Goal: Feedback & Contribution: Contribute content

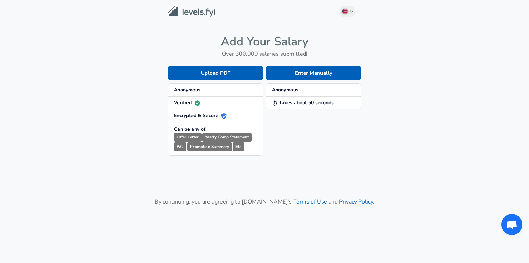
click at [204, 92] on span "Anonymous" at bounding box center [215, 89] width 83 height 7
click at [204, 89] on span "Anonymous" at bounding box center [215, 89] width 83 height 7
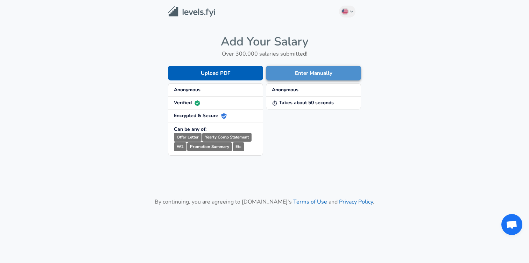
click at [321, 74] on button "Enter Manually" at bounding box center [313, 73] width 95 height 15
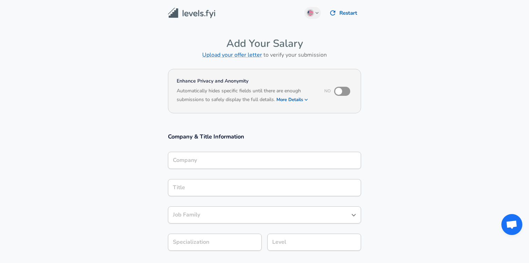
click at [223, 163] on div "Company" at bounding box center [264, 160] width 193 height 17
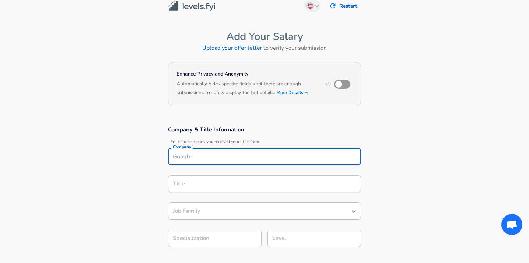
scroll to position [19, 0]
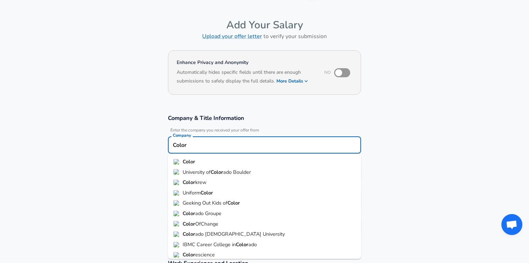
type input "Color"
click at [342, 69] on input "checkbox" at bounding box center [339, 72] width 40 height 13
checkbox input "true"
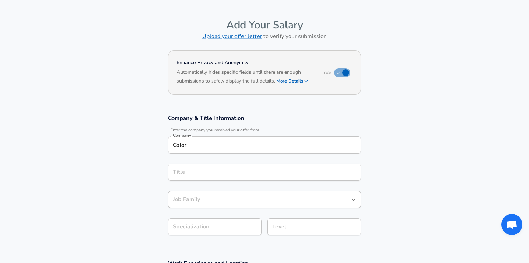
click at [257, 152] on div "Color Company" at bounding box center [264, 144] width 193 height 17
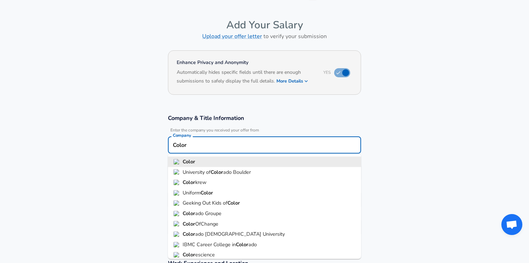
click at [253, 163] on li "Color" at bounding box center [264, 162] width 193 height 10
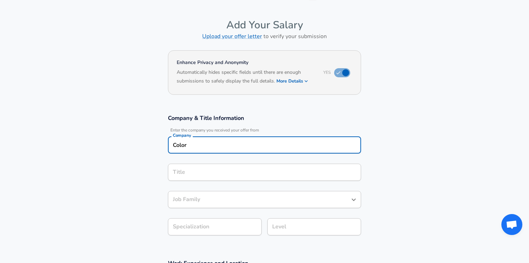
scroll to position [33, 0]
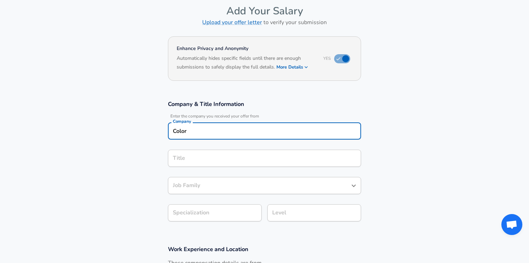
click at [248, 164] on input "Title" at bounding box center [264, 158] width 187 height 11
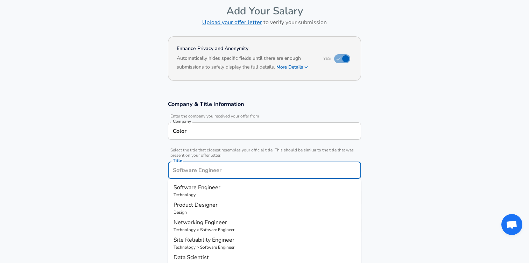
type input "D"
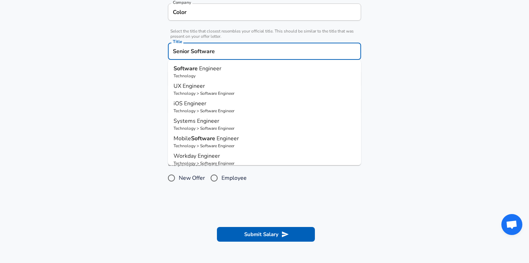
scroll to position [153, 0]
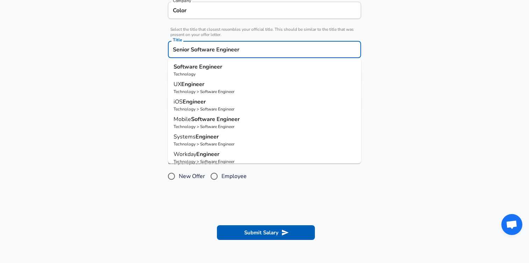
type input "Senior Software Engineer"
click at [98, 95] on section "Company & Title Information Enter the company you received your offer from Comp…" at bounding box center [264, 49] width 529 height 157
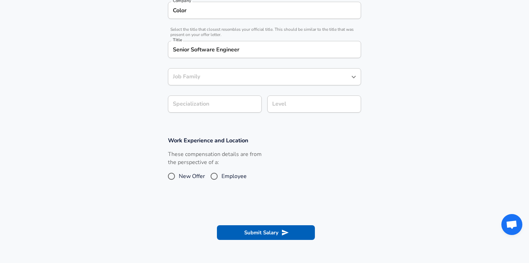
click at [203, 82] on div "Job Family" at bounding box center [264, 76] width 193 height 17
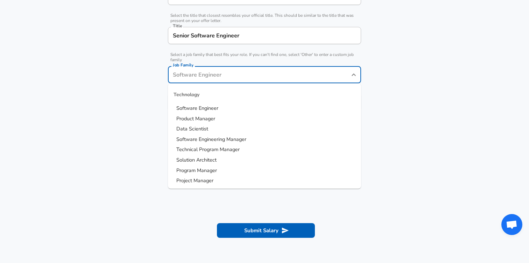
click at [202, 105] on span "Software Engineer" at bounding box center [197, 108] width 42 height 7
type input "Software Engineer"
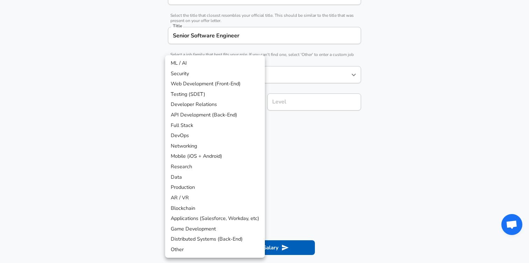
scroll to position [188, 0]
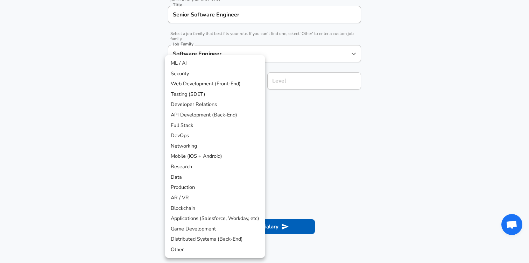
click at [206, 116] on li "API Development (Back-End)" at bounding box center [215, 115] width 100 height 10
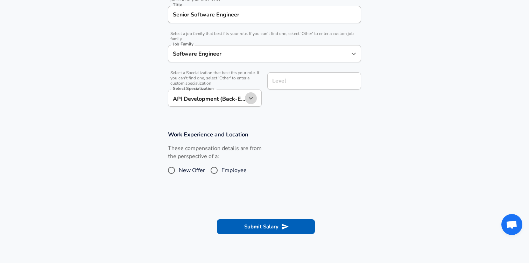
click at [252, 97] on icon "button" at bounding box center [250, 98] width 8 height 8
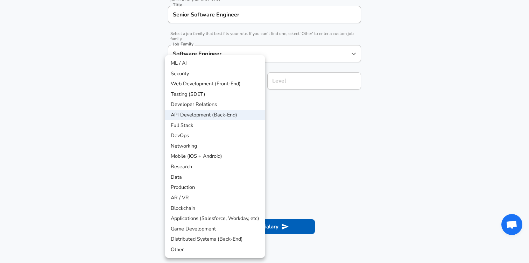
click at [218, 131] on li "DevOps" at bounding box center [215, 135] width 100 height 10
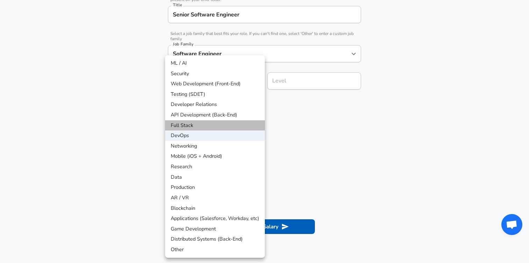
click at [187, 126] on li "Full Stack" at bounding box center [215, 125] width 100 height 10
type input "Full Stack"
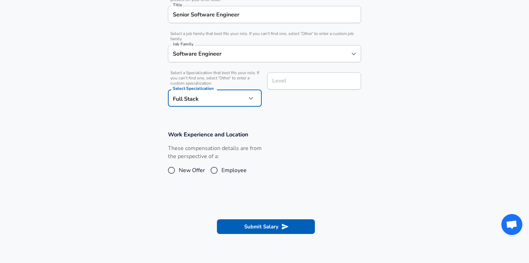
click at [308, 81] on input "Level" at bounding box center [313, 81] width 87 height 11
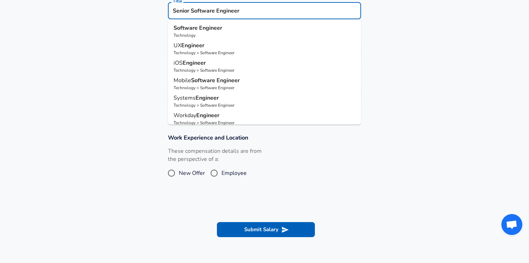
scroll to position [0, 0]
drag, startPoint x: 249, startPoint y: 13, endPoint x: 137, endPoint y: 14, distance: 111.2
click at [136, 12] on section "Company & Title Information Enter the company you received your offer from Comp…" at bounding box center [264, 29] width 529 height 193
click at [171, 28] on li "Software Engineer Technology" at bounding box center [264, 30] width 193 height 17
type input "Software Engineer"
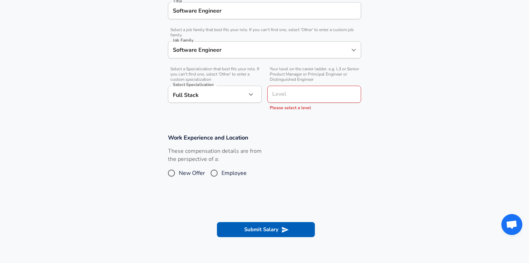
click at [120, 32] on section "Company & Title Information Enter the company you received your offer from Comp…" at bounding box center [264, 29] width 529 height 193
click at [323, 102] on div "Level" at bounding box center [314, 94] width 94 height 17
type input "L4"
click at [212, 114] on section "Company & Title Information Enter the company you received your offer from Comp…" at bounding box center [264, 29] width 529 height 193
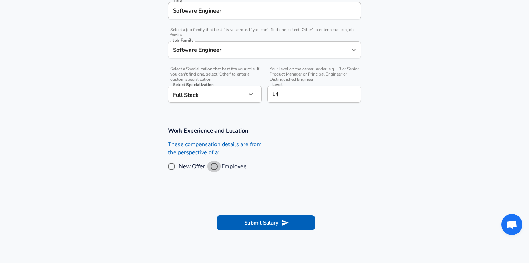
click at [219, 166] on input "Employee" at bounding box center [214, 166] width 15 height 11
radio input "true"
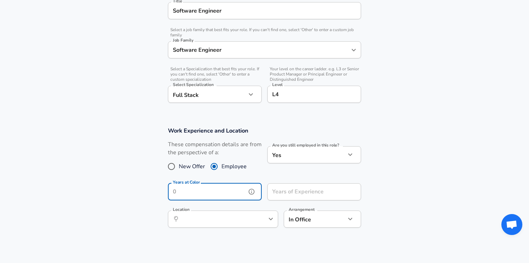
click at [223, 199] on input "Years at Color" at bounding box center [207, 191] width 78 height 17
type input "3"
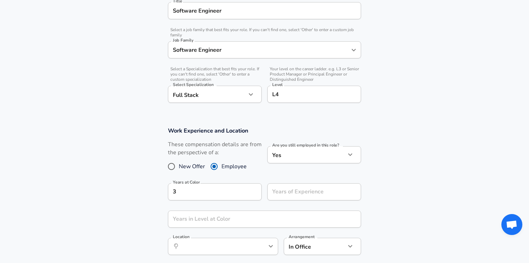
click at [131, 200] on section "Work Experience and Location These compensation details are from the perspectiv…" at bounding box center [264, 195] width 529 height 152
click at [299, 199] on input "Years of Experience" at bounding box center [306, 191] width 78 height 17
type input "7"
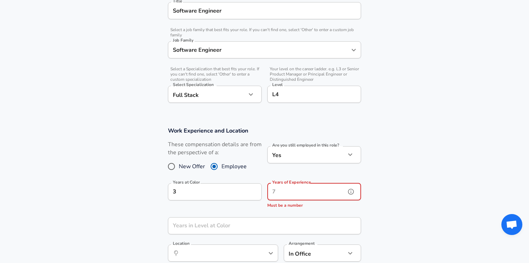
type input "6"
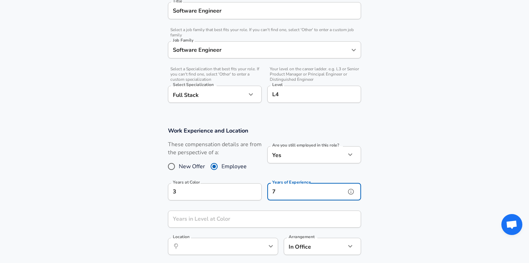
type input "7"
click at [112, 202] on section "Work Experience and Location These compensation details are from the perspectiv…" at bounding box center [264, 195] width 529 height 152
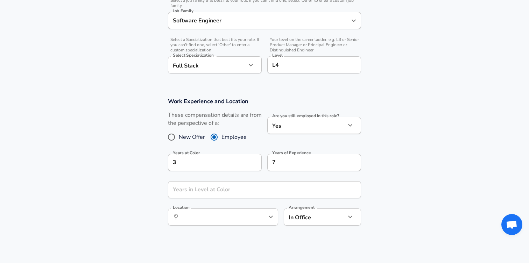
scroll to position [228, 0]
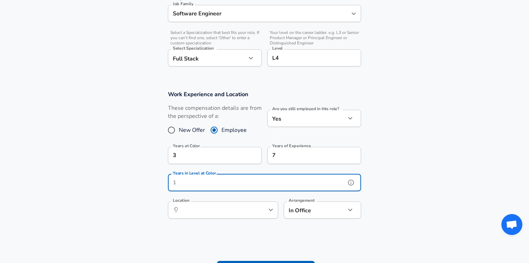
click at [195, 181] on div "Years in Level at Color Years in Level at Color" at bounding box center [264, 183] width 193 height 19
type input "3"
click at [116, 200] on section "Work Experience and Location These compensation details are from the perspectiv…" at bounding box center [264, 158] width 529 height 152
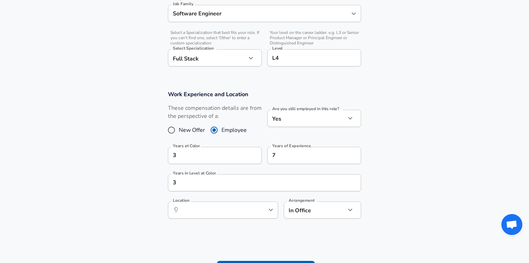
click at [200, 192] on div "Years in Level at Color 3 Years in Level at Color" at bounding box center [264, 183] width 193 height 19
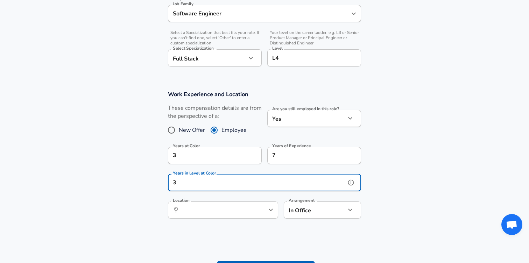
click at [199, 189] on input "3" at bounding box center [257, 182] width 178 height 17
type input "2"
click at [117, 195] on section "Work Experience and Location These compensation details are from the perspectiv…" at bounding box center [264, 158] width 529 height 152
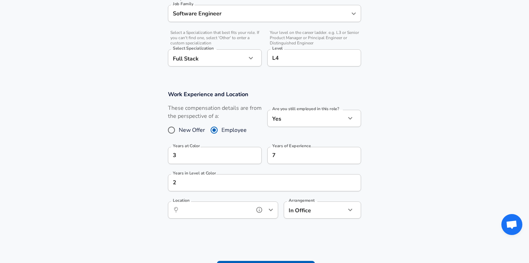
click at [184, 213] on input "Location" at bounding box center [215, 210] width 72 height 11
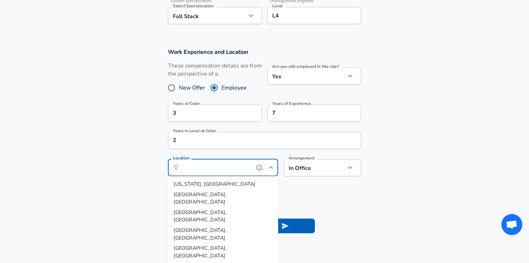
scroll to position [272, 0]
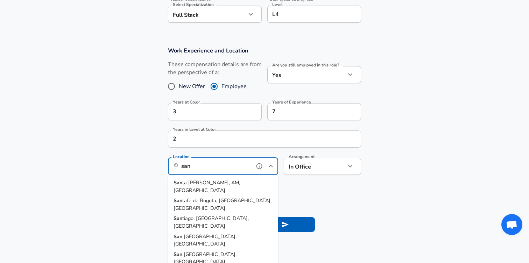
click at [206, 250] on span "[GEOGRAPHIC_DATA], [GEOGRAPHIC_DATA]" at bounding box center [204, 257] width 63 height 15
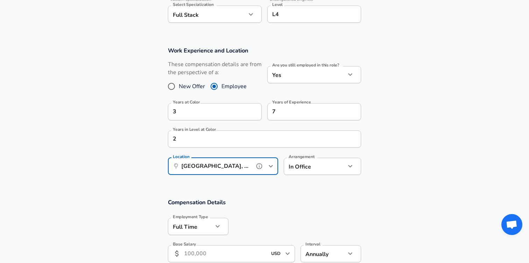
type input "[GEOGRAPHIC_DATA], [GEOGRAPHIC_DATA]"
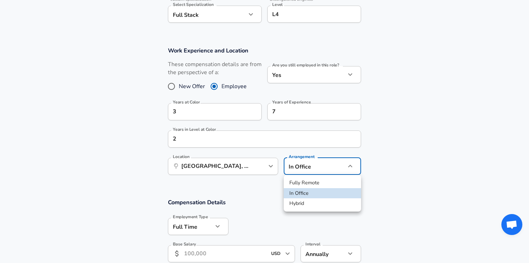
click at [313, 180] on li "Fully Remote" at bounding box center [322, 183] width 77 height 10
type input "remote"
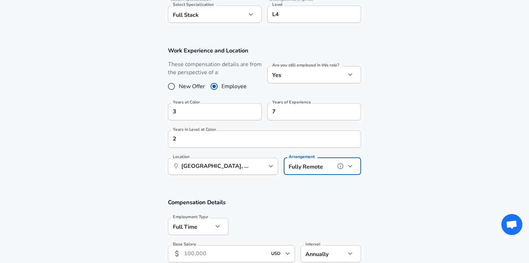
click at [263, 166] on icon "help" at bounding box center [259, 166] width 7 height 7
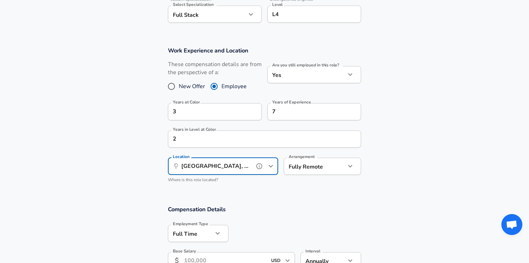
click at [269, 167] on icon "Open" at bounding box center [270, 166] width 8 height 8
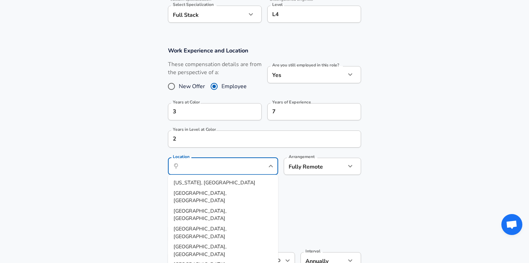
click at [118, 175] on section "Work Experience and Location These compensation details are from the perspectiv…" at bounding box center [264, 117] width 529 height 159
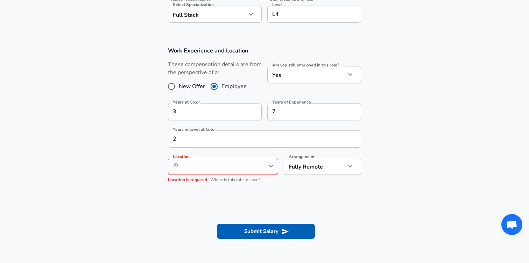
scroll to position [331, 0]
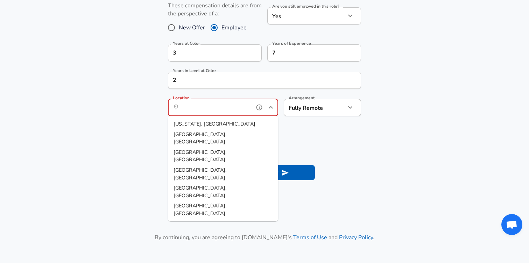
click at [219, 110] on input "Location" at bounding box center [215, 107] width 72 height 11
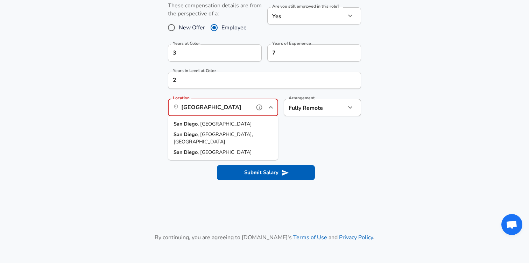
click at [214, 126] on li "[GEOGRAPHIC_DATA] , [GEOGRAPHIC_DATA]" at bounding box center [223, 124] width 110 height 10
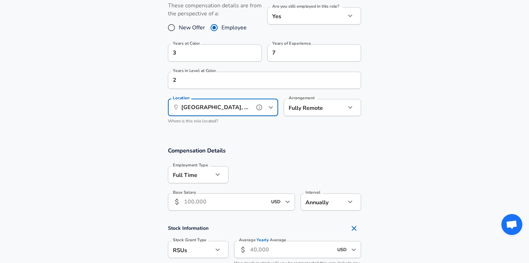
type input "[GEOGRAPHIC_DATA], [GEOGRAPHIC_DATA]"
click at [149, 131] on section "Work Experience and Location These compensation details are from the perspectiv…" at bounding box center [264, 59] width 529 height 159
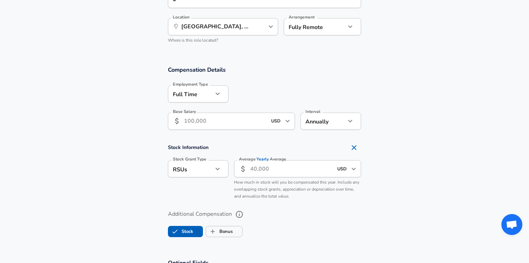
scroll to position [413, 0]
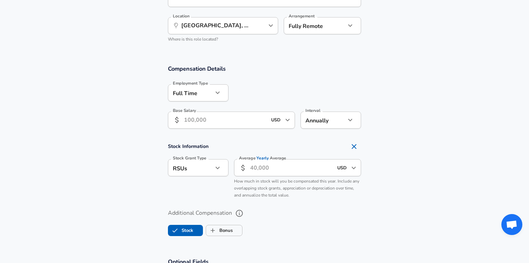
click at [205, 112] on input "Base Salary" at bounding box center [225, 120] width 83 height 17
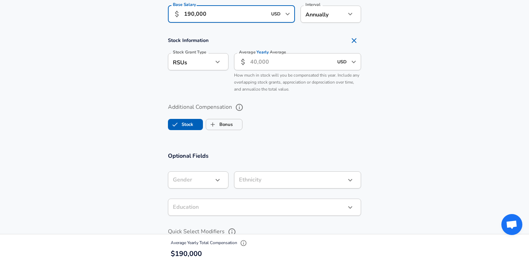
scroll to position [527, 0]
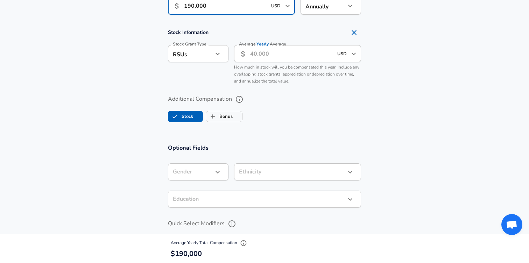
type input "190,000"
click at [194, 120] on span "Stock" at bounding box center [185, 116] width 35 height 13
checkbox input "false"
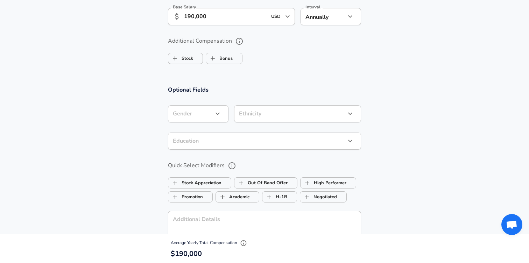
scroll to position [515, 0]
click at [215, 119] on icon "button" at bounding box center [217, 114] width 8 height 8
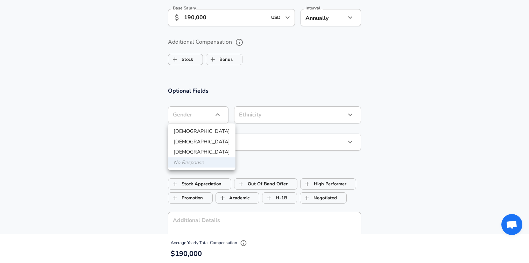
click at [215, 119] on div at bounding box center [264, 131] width 529 height 263
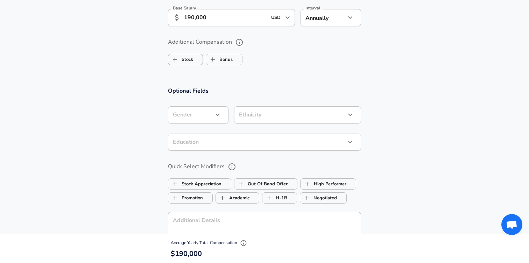
click at [215, 119] on icon "button" at bounding box center [217, 114] width 8 height 8
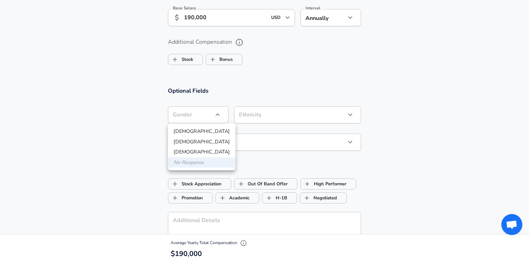
click at [120, 142] on div at bounding box center [264, 131] width 529 height 263
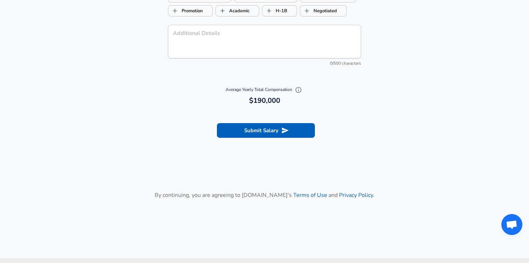
scroll to position [705, 0]
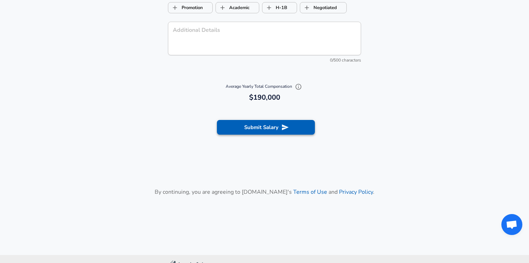
click at [280, 126] on button "Submit Salary" at bounding box center [266, 127] width 98 height 15
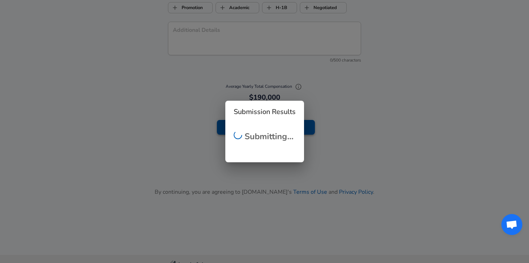
checkbox input "false"
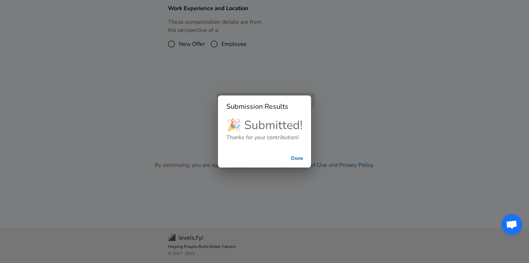
scroll to position [243, 0]
